Goal: Transaction & Acquisition: Purchase product/service

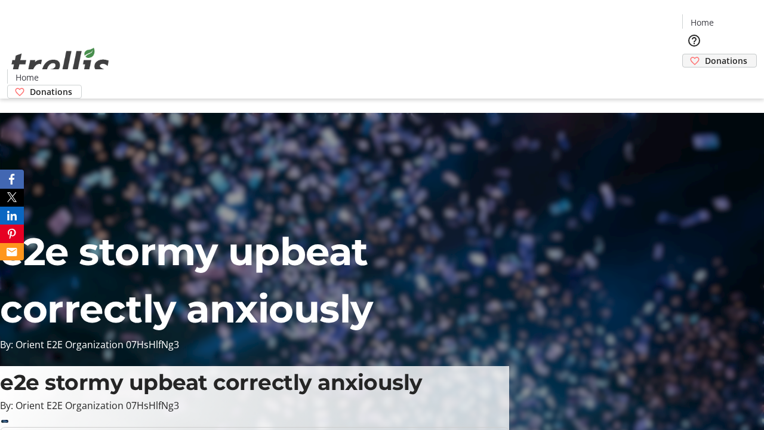
click at [705, 54] on span "Donations" at bounding box center [726, 60] width 42 height 13
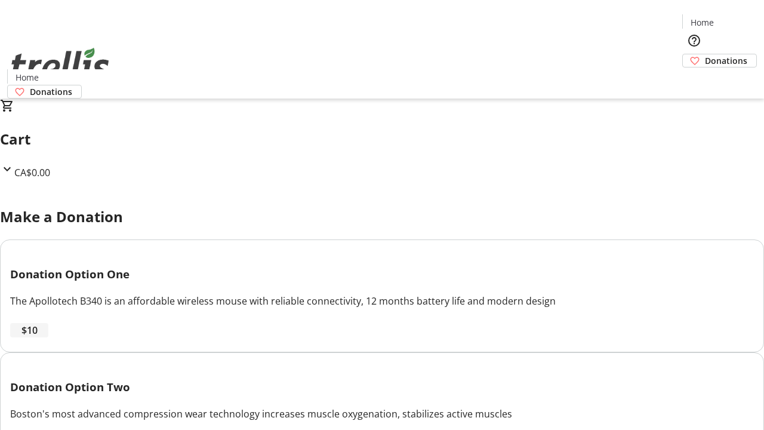
click at [38, 337] on span "$10" at bounding box center [29, 330] width 16 height 14
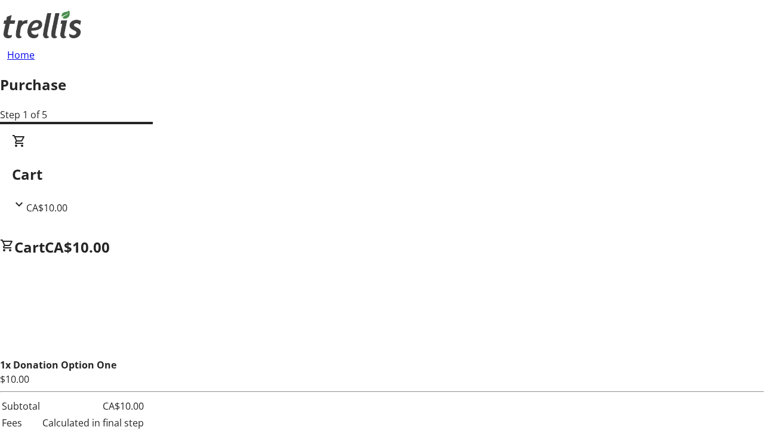
select select "CA"
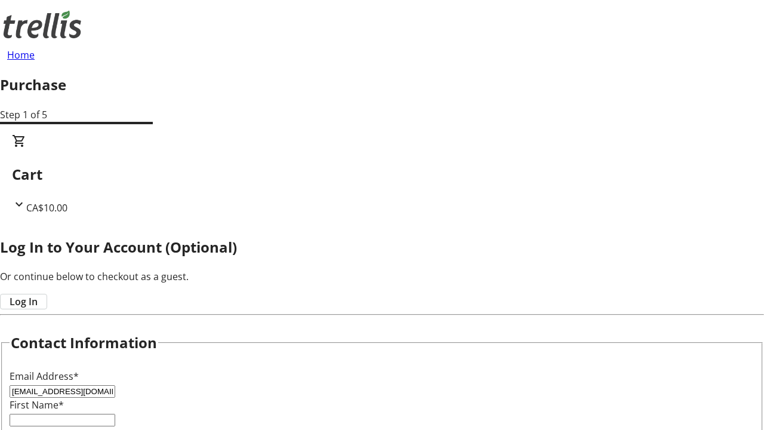
type input "[EMAIL_ADDRESS][DOMAIN_NAME]"
type input "Mac"
type input "Bergnaum"
type input "[STREET_ADDRESS][PERSON_NAME]"
type input "Kelowna"
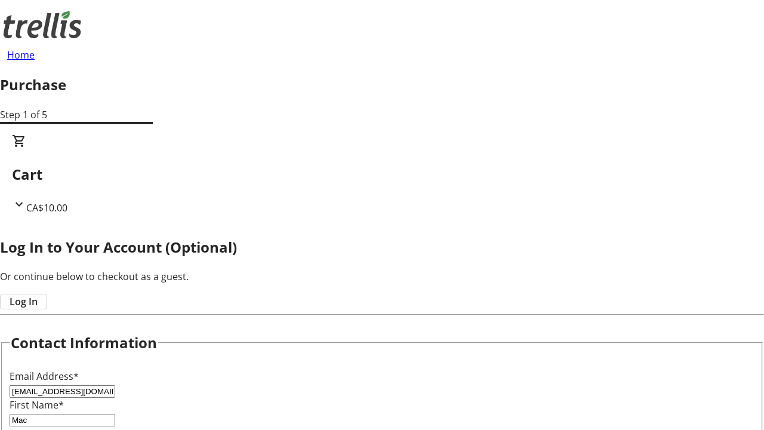
select select "BC"
type input "Kelowna"
type input "V1Y 0C2"
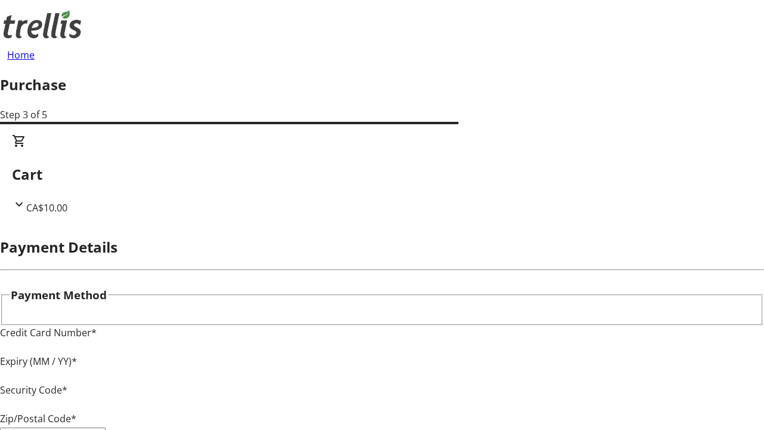
type input "V1Y 0C2"
